Goal: Information Seeking & Learning: Check status

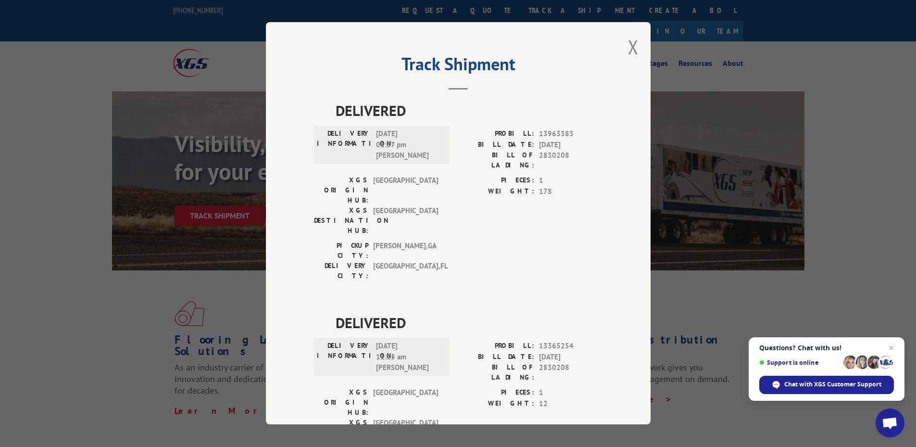
scroll to position [199, 0]
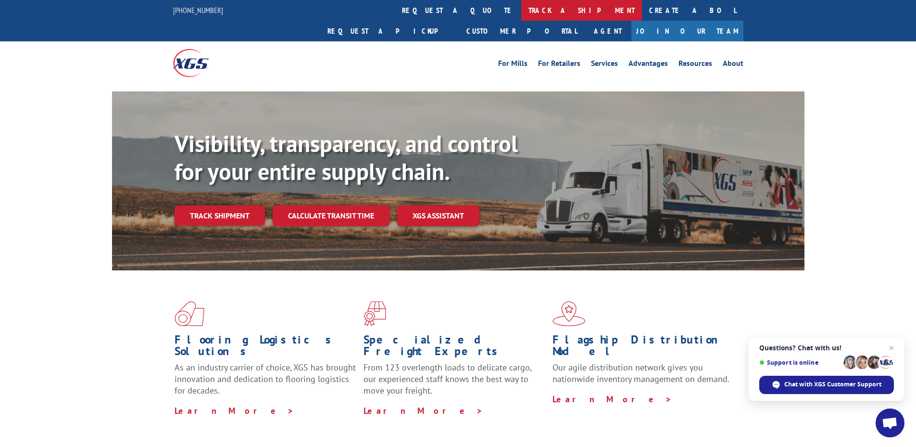
click at [521, 15] on link "track a shipment" at bounding box center [581, 10] width 121 height 21
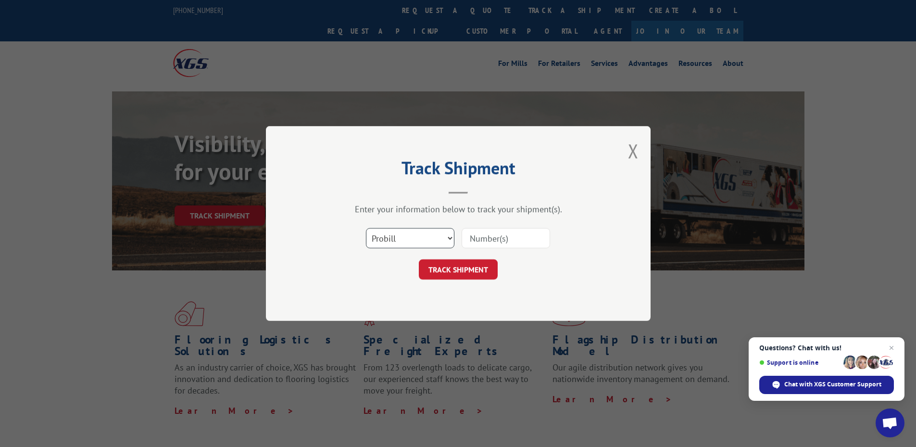
click at [374, 229] on select "Select category... Probill BOL PO" at bounding box center [410, 238] width 88 height 20
select select "bol"
click at [366, 228] on select "Select category... Probill BOL PO" at bounding box center [410, 238] width 88 height 20
click at [492, 231] on input at bounding box center [505, 238] width 88 height 20
type input "2838636"
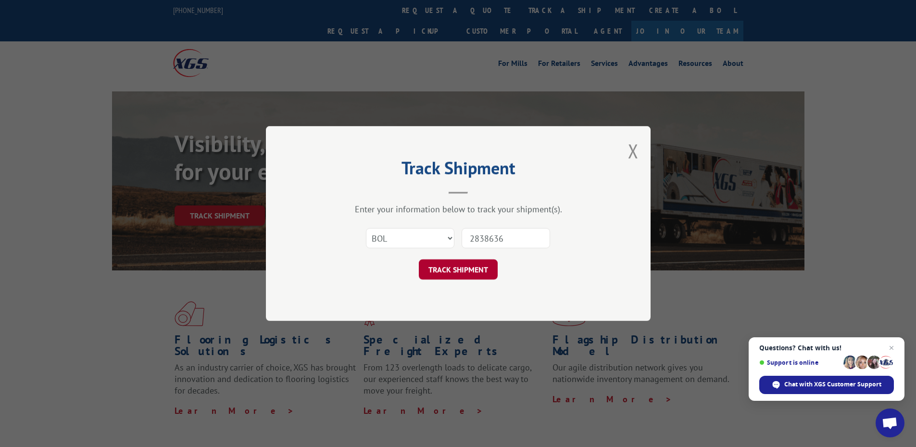
click at [440, 269] on button "TRACK SHIPMENT" at bounding box center [458, 269] width 79 height 20
